Goal: Transaction & Acquisition: Purchase product/service

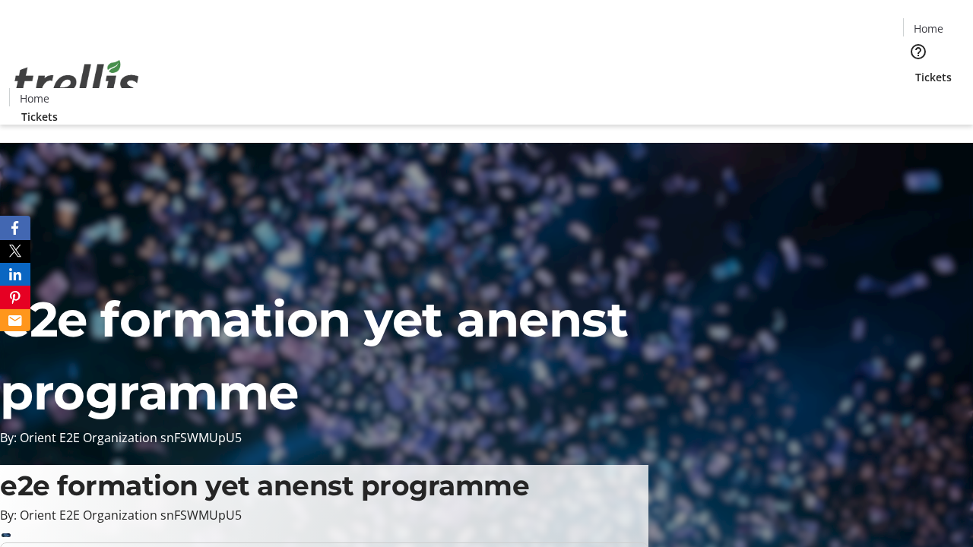
click at [915, 69] on span "Tickets" at bounding box center [933, 77] width 36 height 16
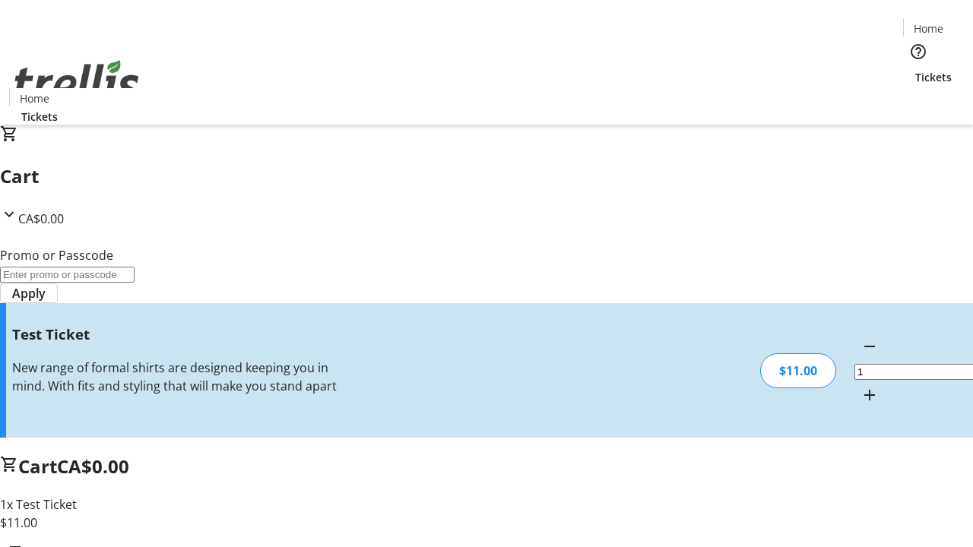
type input "UNLOCK"
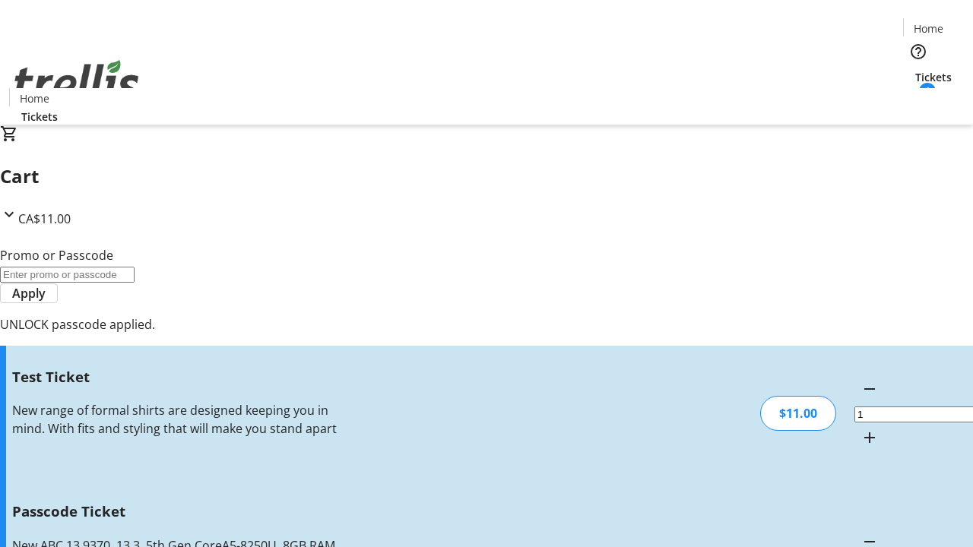
type input "5"
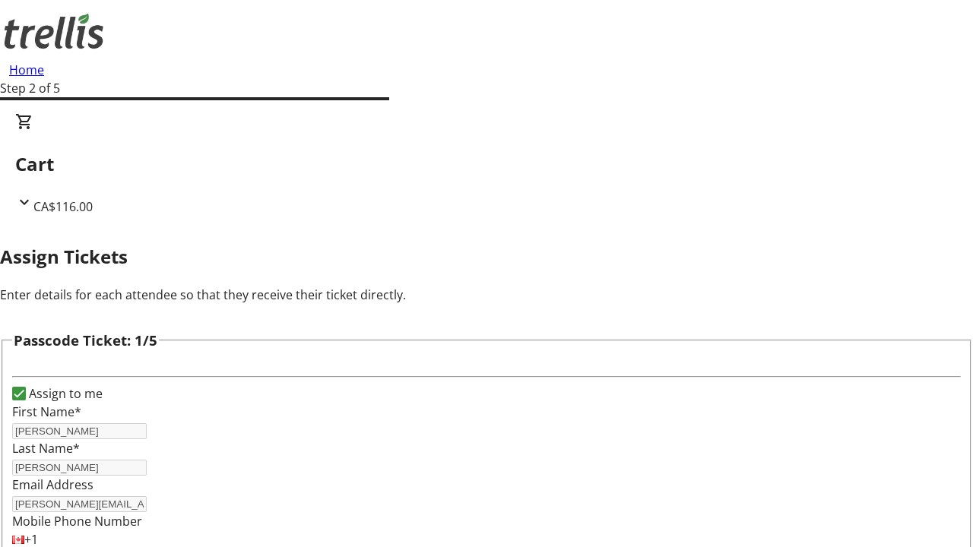
type input "[PERSON_NAME]"
type input "Funk"
type input "[PERSON_NAME]"
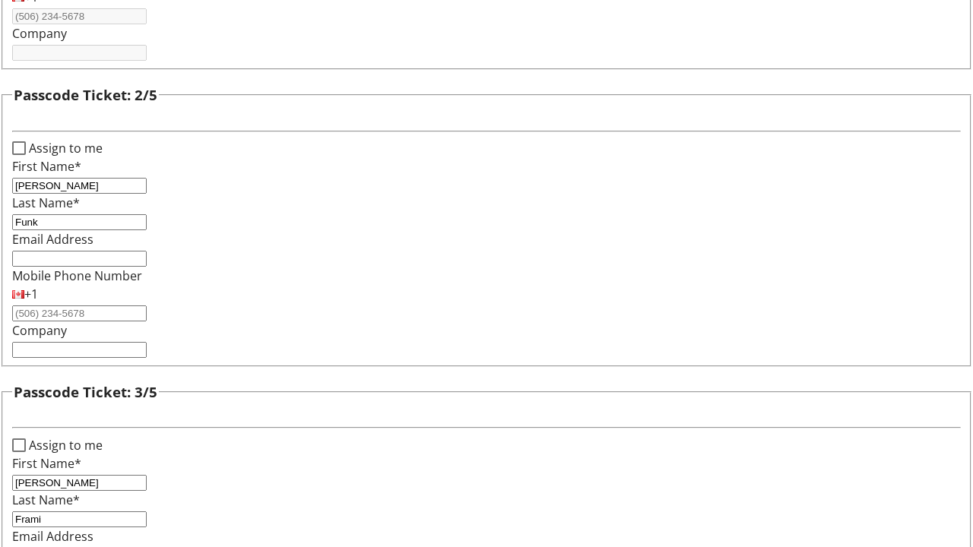
type input "Frami"
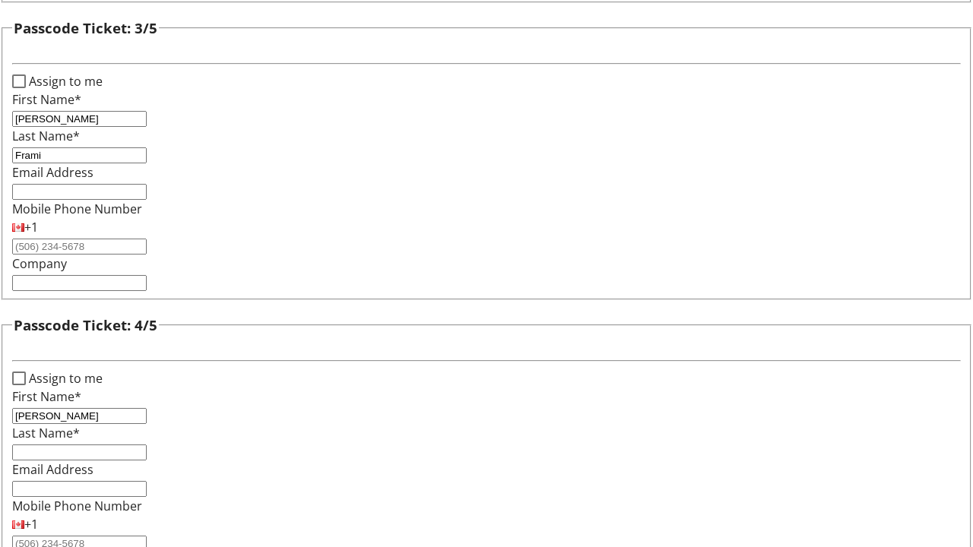
type input "[PERSON_NAME]"
type input "Bergnaum"
checkbox input "true"
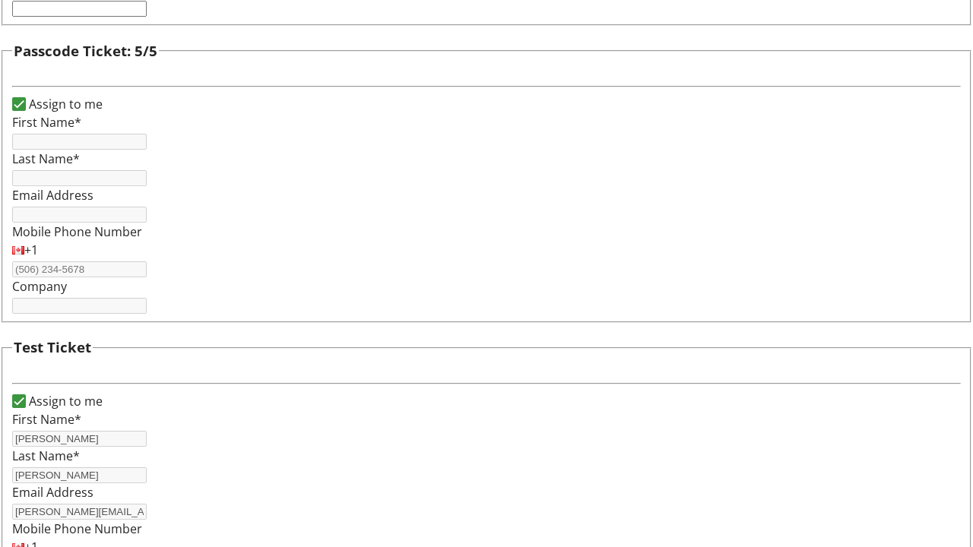
type input "[PERSON_NAME]"
type input "[PERSON_NAME][EMAIL_ADDRESS][DOMAIN_NAME]"
